Goal: Communication & Community: Participate in discussion

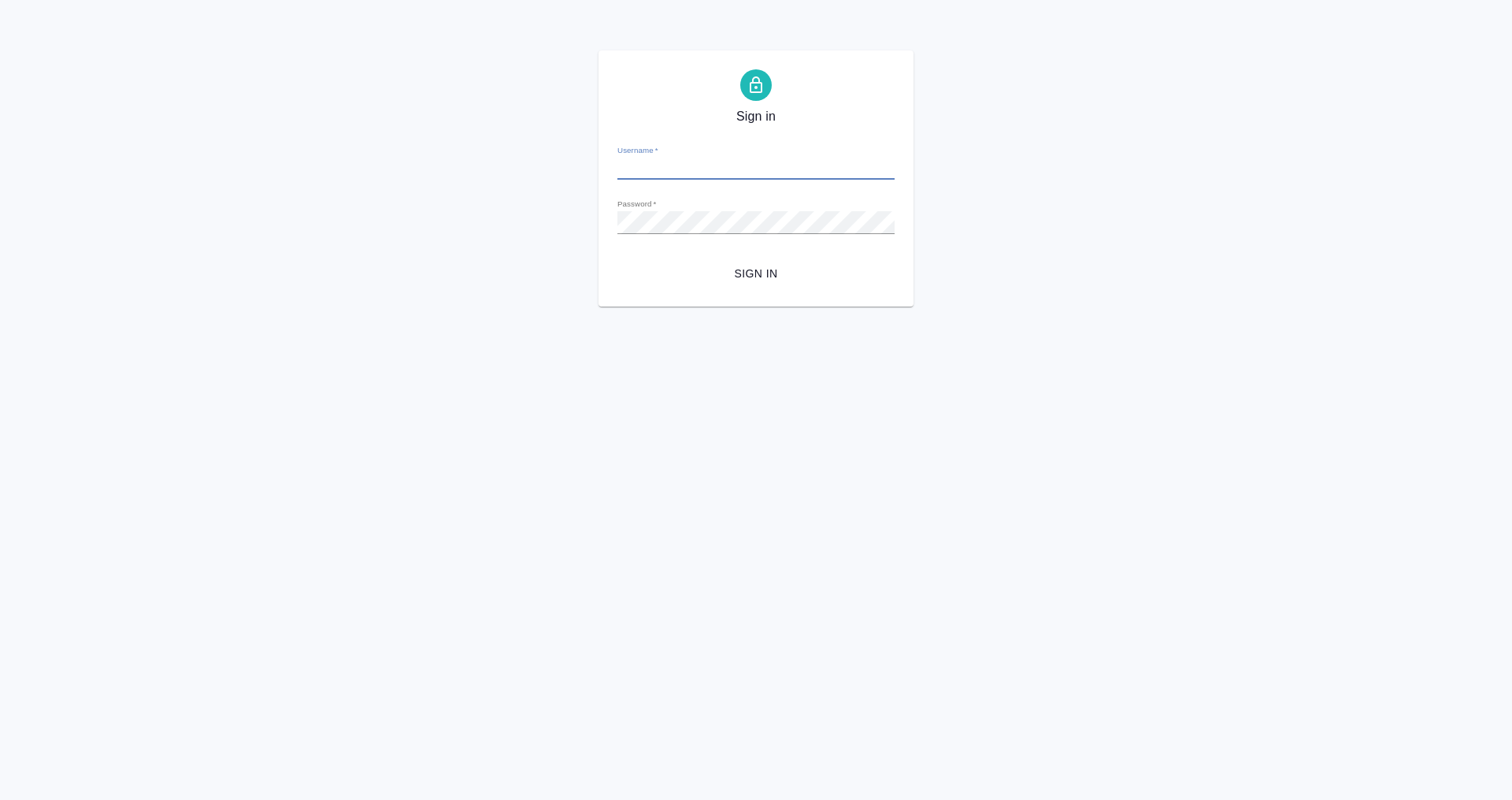
type input "m.plekhanova@awatera.com"
click at [756, 275] on span "Sign in" at bounding box center [756, 274] width 252 height 20
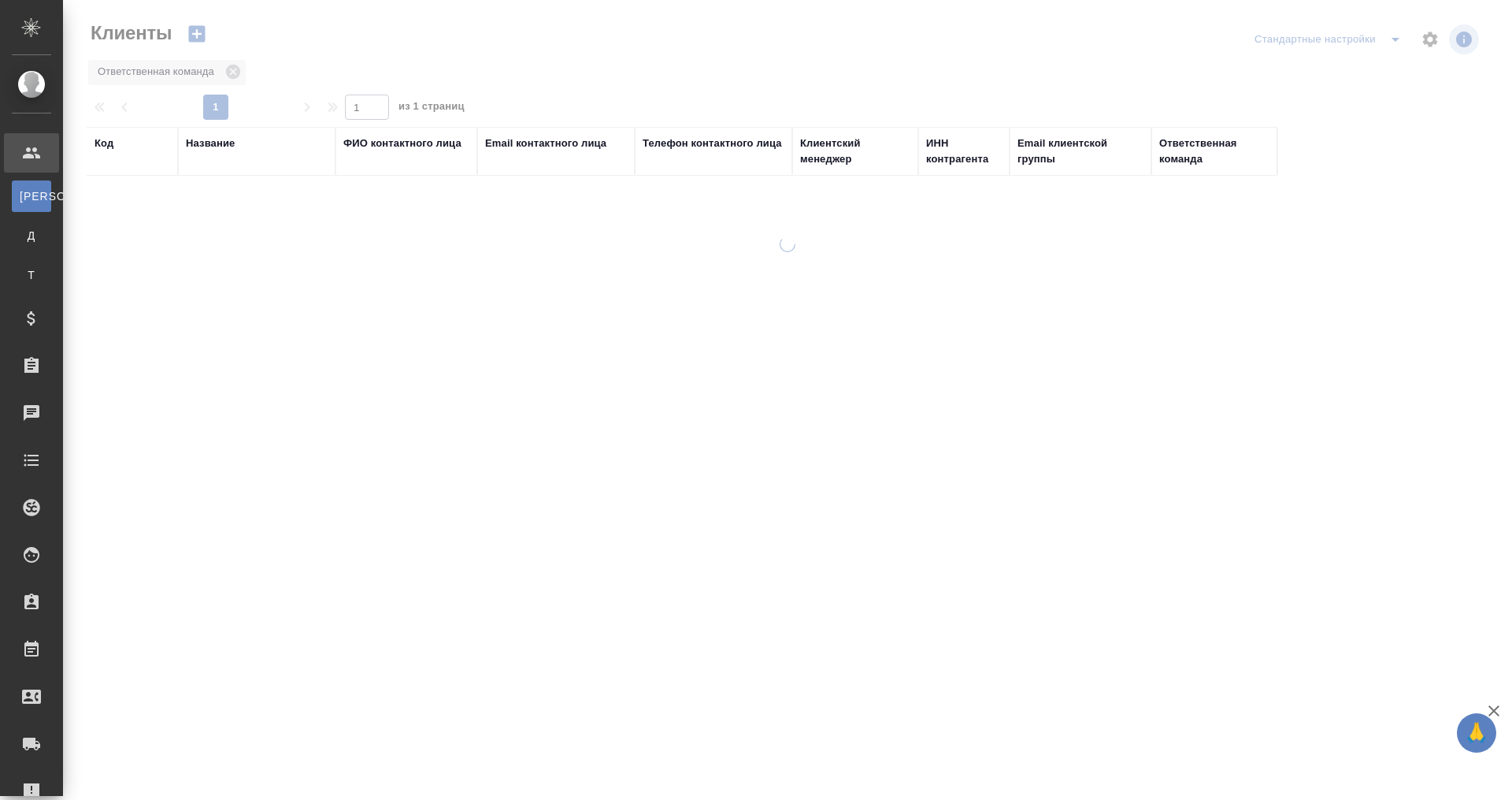
select select "RU"
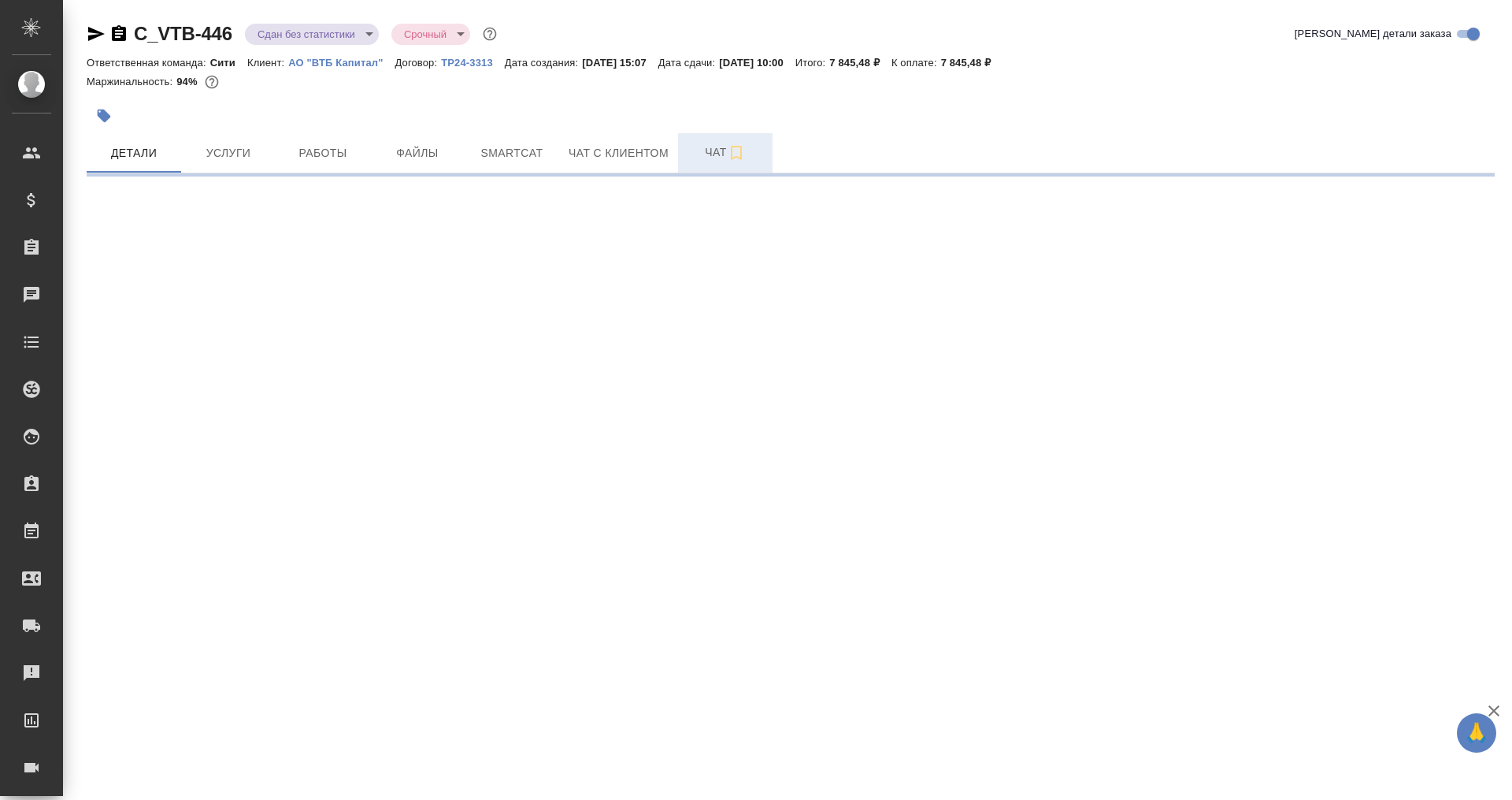
select select "RU"
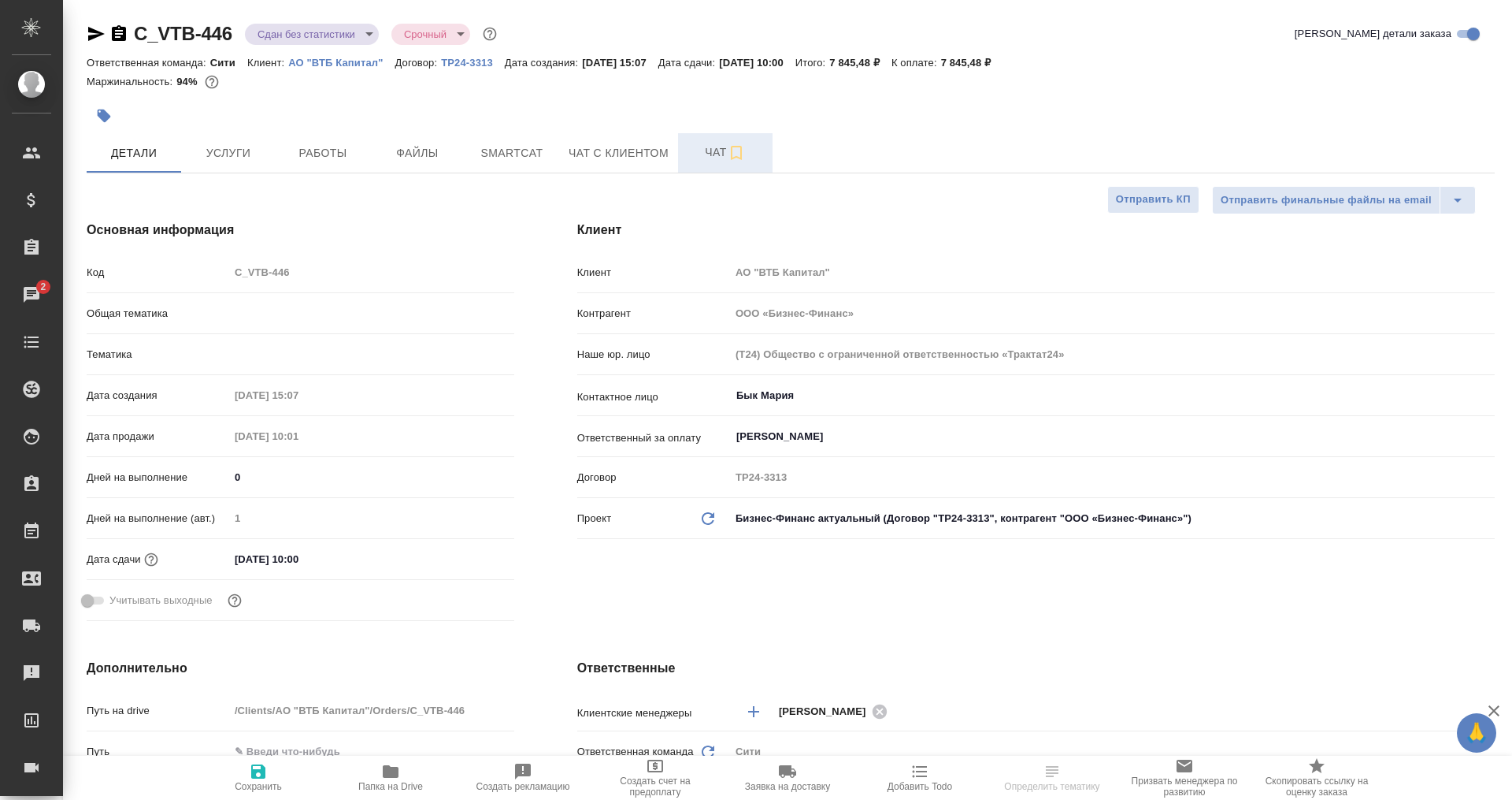
type textarea "x"
click at [703, 152] on span "Чат" at bounding box center [725, 152] width 75 height 20
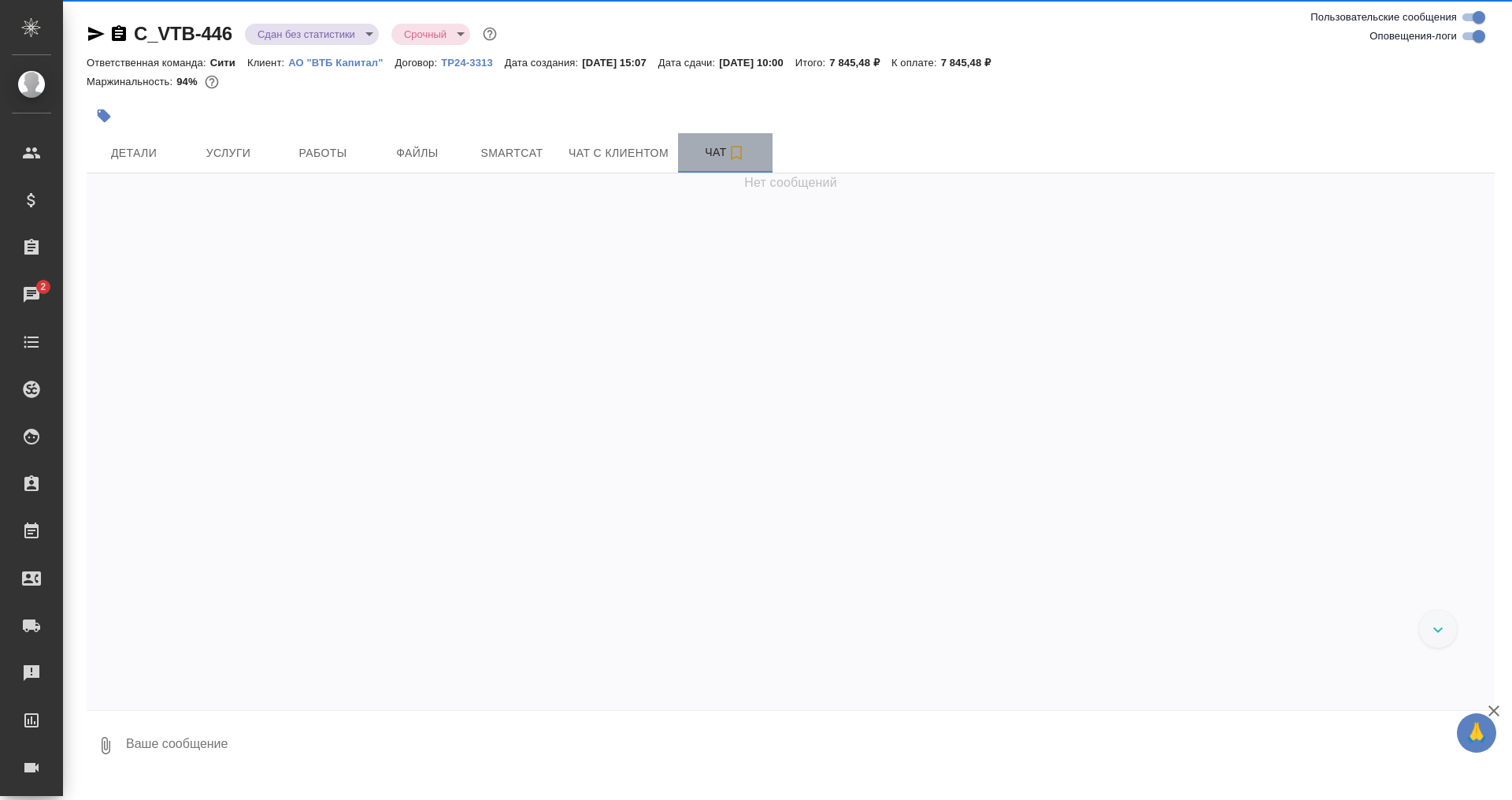
click at [706, 155] on span "Чат" at bounding box center [725, 152] width 75 height 20
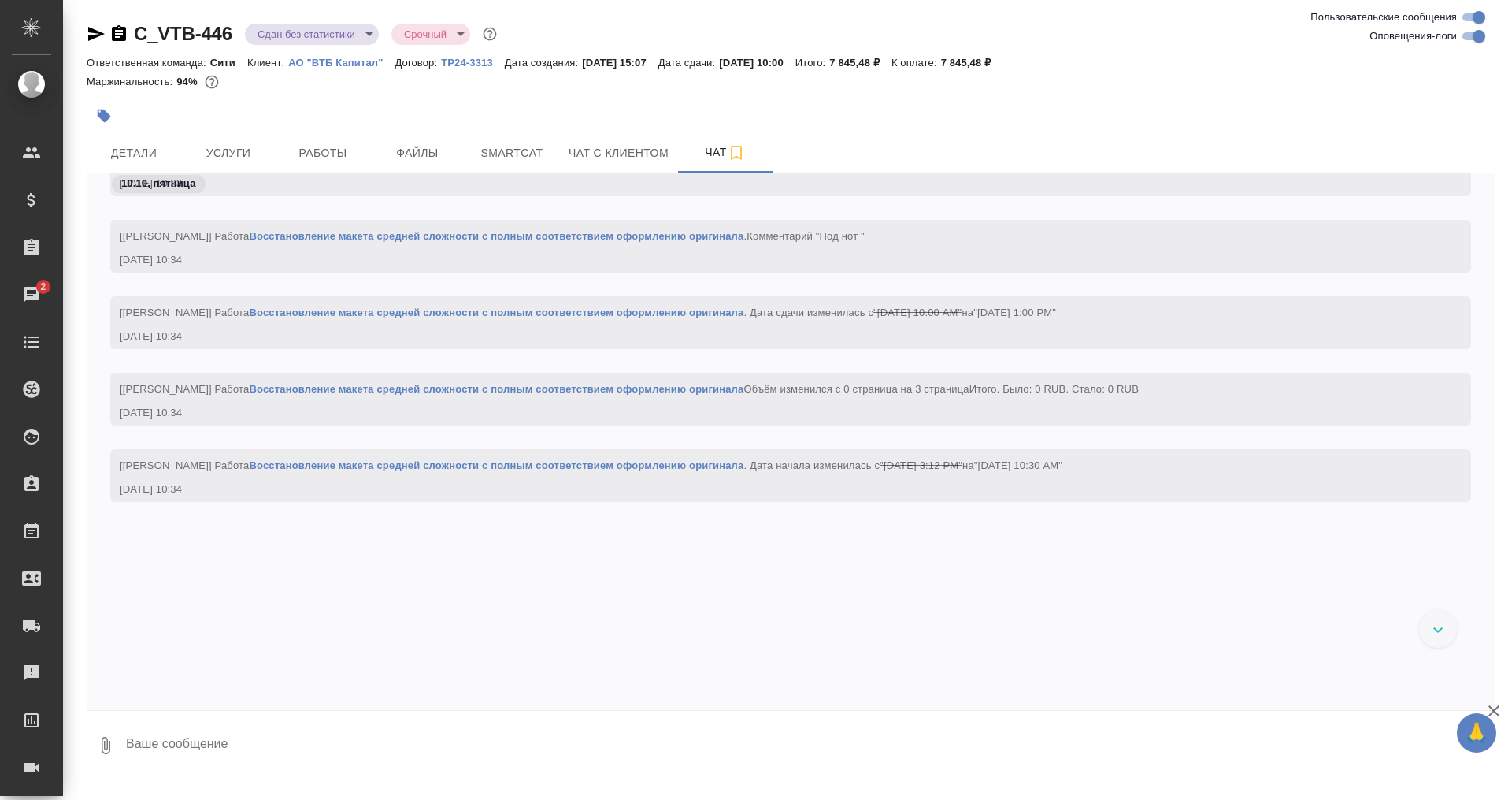
scroll to position [1773, 0]
